Goal: Transaction & Acquisition: Purchase product/service

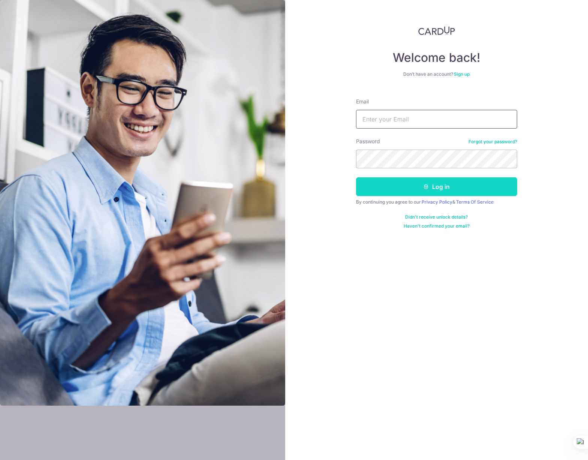
type input "stevenlim@mightyvelo.com"
click at [433, 189] on button "Log in" at bounding box center [436, 186] width 161 height 19
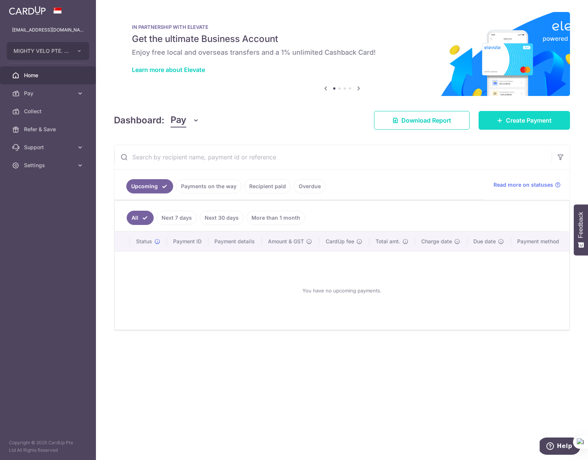
click at [514, 121] on span "Create Payment" at bounding box center [529, 120] width 46 height 9
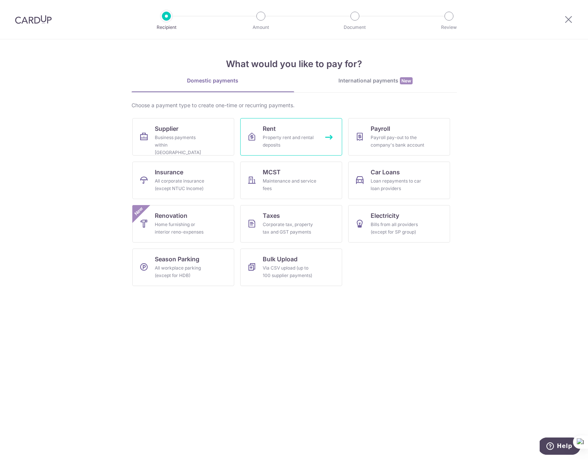
click at [307, 147] on div "Property rent and rental deposits" at bounding box center [290, 141] width 54 height 15
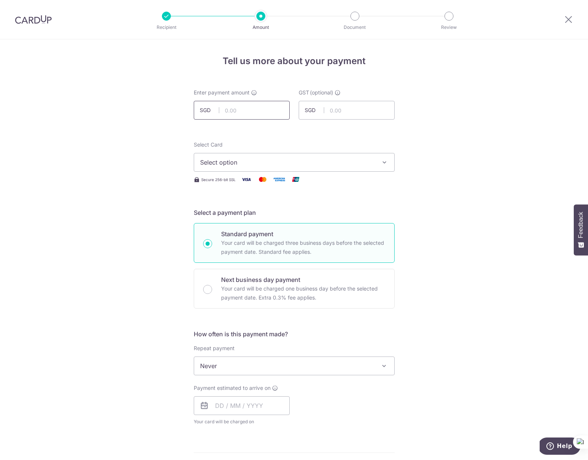
click at [242, 109] on input "text" at bounding box center [242, 110] width 96 height 19
type input "34,951.90"
click at [297, 158] on span "Select option" at bounding box center [287, 162] width 175 height 9
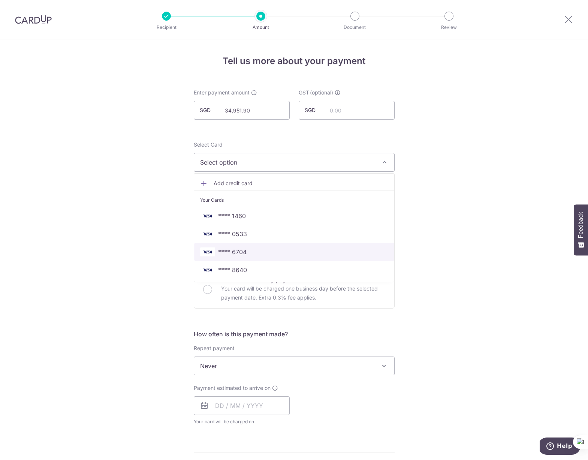
click at [293, 250] on span "**** 6704" at bounding box center [294, 251] width 188 height 9
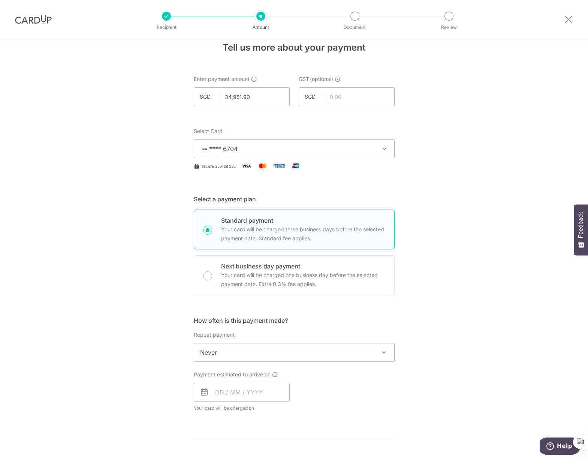
scroll to position [308, 0]
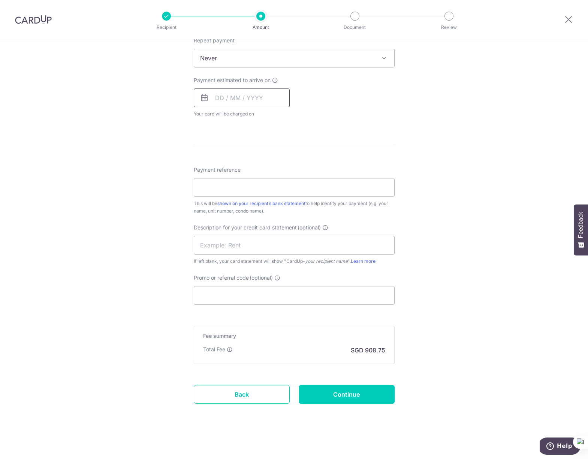
click at [233, 96] on input "text" at bounding box center [242, 97] width 96 height 19
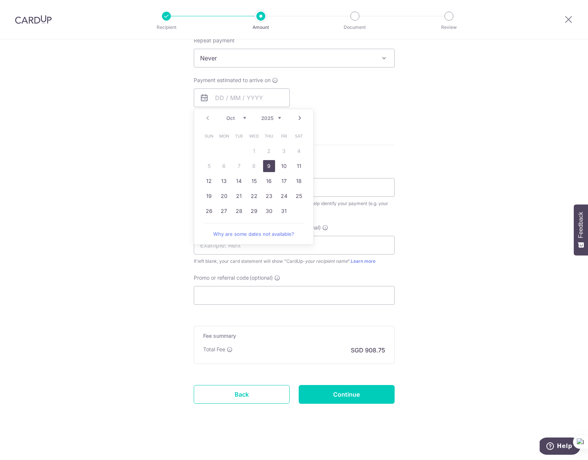
click at [267, 167] on link "9" at bounding box center [269, 166] width 12 height 12
type input "09/10/2025"
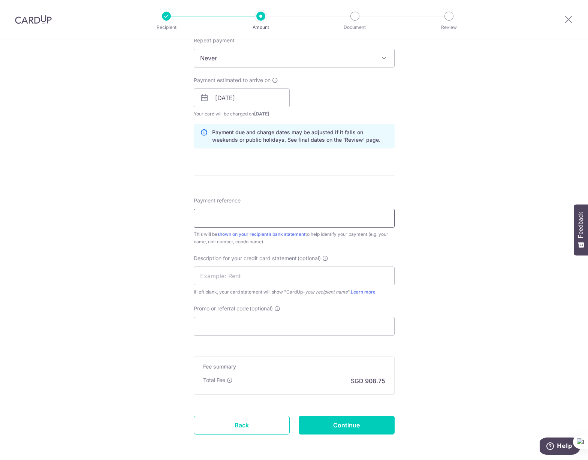
click at [255, 217] on input "Payment reference" at bounding box center [294, 218] width 201 height 19
type input "Oct Rent Mighty Velo P L"
click at [238, 278] on input "text" at bounding box center [294, 276] width 201 height 19
type input "LHB OCT Rent"
click at [310, 322] on input "Promo or referral code (optional)" at bounding box center [294, 326] width 201 height 19
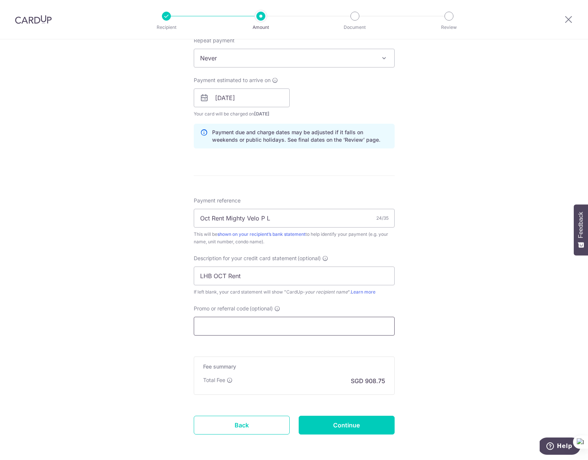
click at [222, 327] on input "Promo or referral code (optional)" at bounding box center [294, 326] width 201 height 19
paste input "MightyV170"
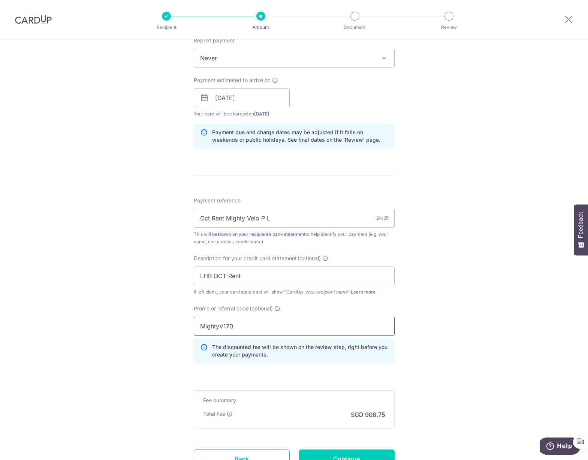
type input "MightyV170"
click at [411, 326] on div "Tell us more about your payment Enter payment amount SGD 34,951.90 34951.90 GST…" at bounding box center [294, 128] width 588 height 793
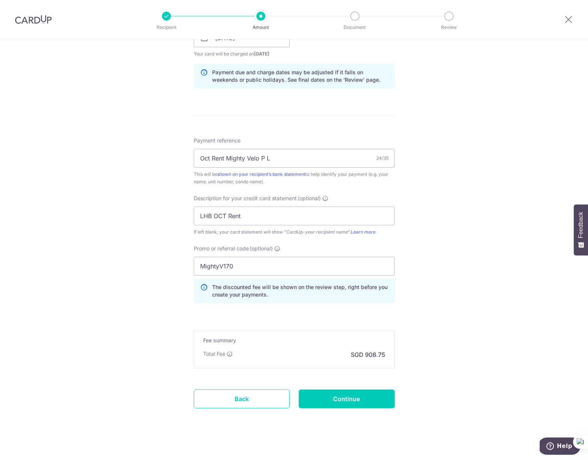
scroll to position [372, 0]
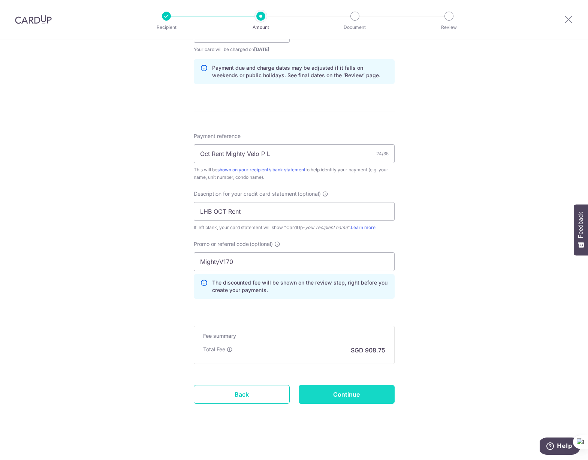
click at [351, 396] on input "Continue" at bounding box center [347, 394] width 96 height 19
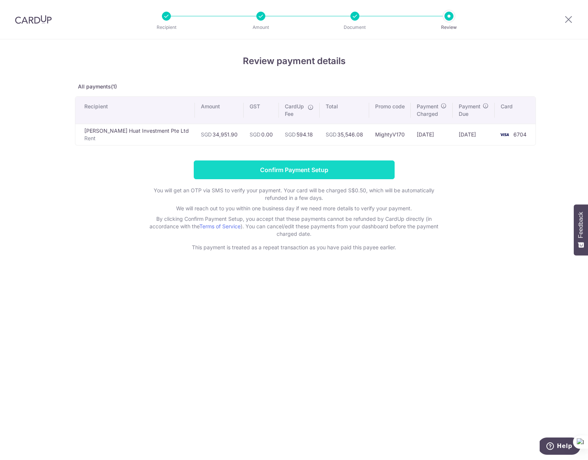
click at [301, 171] on input "Confirm Payment Setup" at bounding box center [294, 169] width 201 height 19
